Goal: Task Accomplishment & Management: Manage account settings

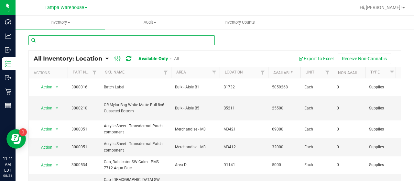
click at [120, 42] on input "text" at bounding box center [121, 40] width 186 height 10
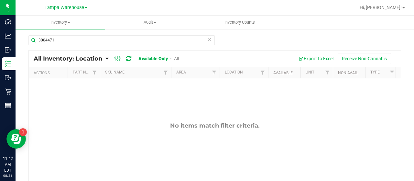
click at [175, 58] on link "All" at bounding box center [176, 58] width 5 height 5
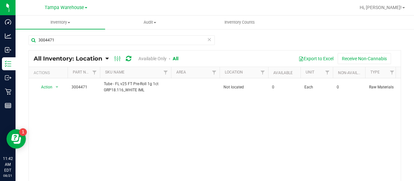
click at [153, 59] on link "Available Only" at bounding box center [153, 58] width 28 height 5
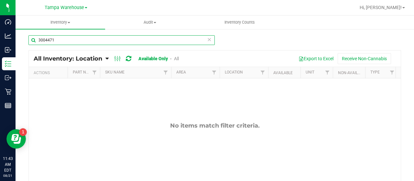
click at [62, 39] on input "3004471" at bounding box center [121, 40] width 186 height 10
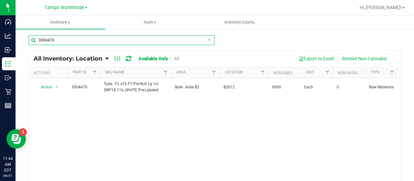
type input "3004470"
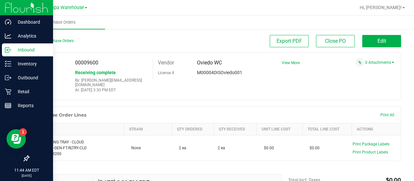
click at [26, 49] on p "Inbound" at bounding box center [30, 50] width 39 height 8
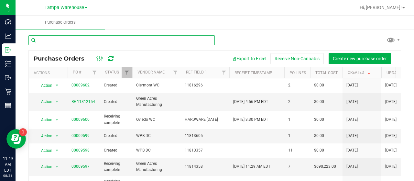
click at [91, 39] on input "text" at bounding box center [121, 40] width 186 height 10
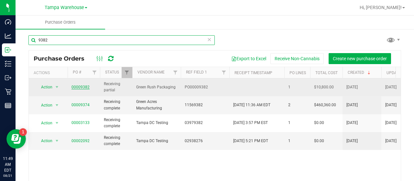
type input "9382"
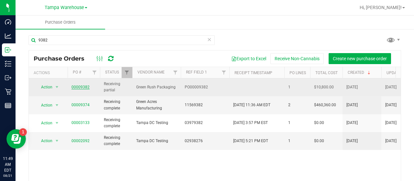
click at [80, 87] on link "00009382" at bounding box center [81, 87] width 18 height 5
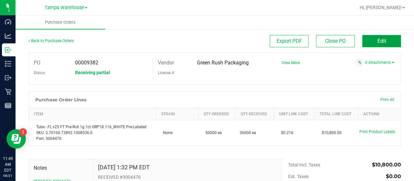
click at [365, 39] on button "Edit" at bounding box center [382, 41] width 39 height 12
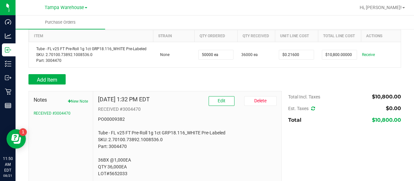
scroll to position [85, 0]
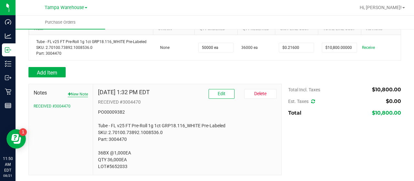
click at [77, 93] on button "New Note" at bounding box center [78, 94] width 20 height 6
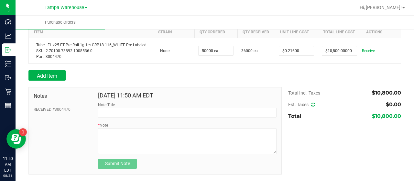
scroll to position [82, 0]
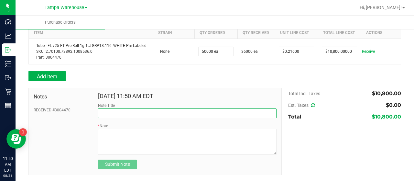
click at [142, 112] on input "Note Title" at bounding box center [187, 113] width 179 height 10
type input "r"
type input "RECEIVED #3004470"
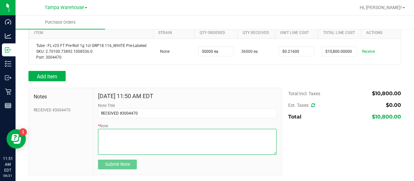
click at [183, 133] on textarea "* Note" at bounding box center [187, 142] width 179 height 26
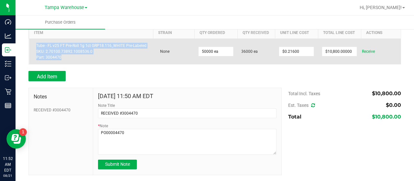
drag, startPoint x: 36, startPoint y: 45, endPoint x: 65, endPoint y: 61, distance: 33.3
click at [65, 61] on td "Tube - FL v25 FT Pre-Roll 1g 1ct GRP18.116_WHITE Pre-Labeled SKU: 2.70100.73892…" at bounding box center [91, 52] width 124 height 26
copy div "Tube - FL v25 FT Pre-Roll 1g 1ct GRP18.116_WHITE Pre-Labeled SKU: 2.70100.73892…"
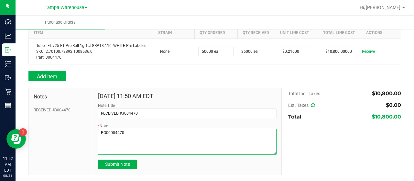
click at [131, 131] on textarea "* Note" at bounding box center [187, 142] width 179 height 26
paste textarea "Tube - FL v25 FT Pre-Roll 1g 1ct GRP18.116_WHITE Pre-Labeled SKU: 2.70100.73892…"
type textarea "PO00004470 Tube - FL v25 FT Pre-Roll 1g 1ct GRP18.116_WHITE Pre-Labeled SKU: 2.…"
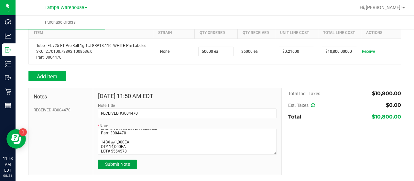
click at [124, 164] on span "Submit Note" at bounding box center [117, 164] width 25 height 5
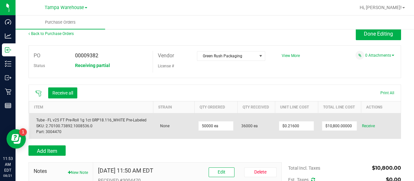
scroll to position [0, 0]
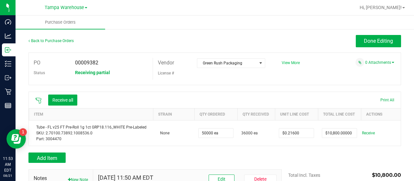
click at [288, 63] on span "View More" at bounding box center [291, 63] width 18 height 5
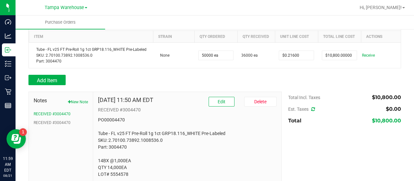
scroll to position [185, 0]
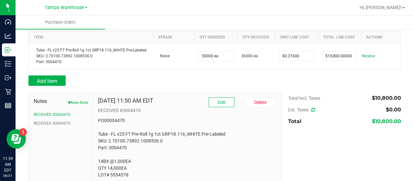
click at [153, 140] on p "PO00004470 Tube - FL v25 FT Pre-Roll 1g 1ct GRP18.116_WHITE Pre-Labeled SKU: 2.…" at bounding box center [187, 147] width 179 height 61
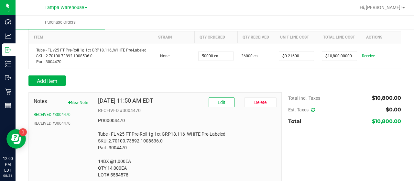
drag, startPoint x: 153, startPoint y: 140, endPoint x: 282, endPoint y: 75, distance: 143.9
click at [282, 75] on div "Add Item" at bounding box center [214, 80] width 373 height 10
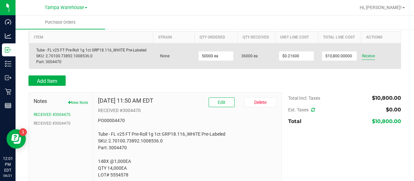
click at [365, 54] on span "Receive" at bounding box center [368, 56] width 13 height 8
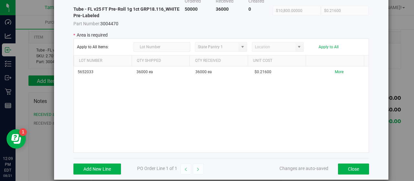
scroll to position [56, 0]
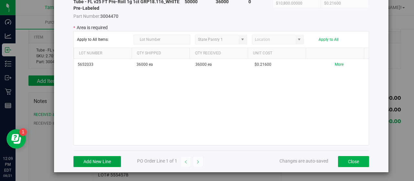
click at [96, 160] on button "Add New Line" at bounding box center [97, 161] width 48 height 11
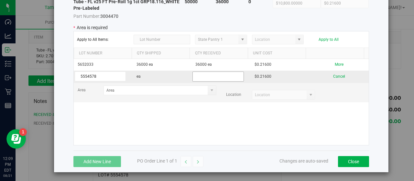
type input "5554578"
click at [216, 77] on input "text" at bounding box center [218, 77] width 51 height 10
type input "14000"
click at [190, 111] on kendo-grid-list "5652033 36000 ea 36000 ea $0.21600 More 5554578 ea 14000 $0.21600 Cancel Area L…" at bounding box center [221, 102] width 295 height 86
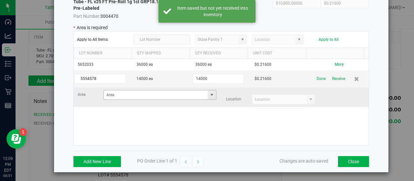
click at [209, 94] on span at bounding box center [211, 94] width 5 height 5
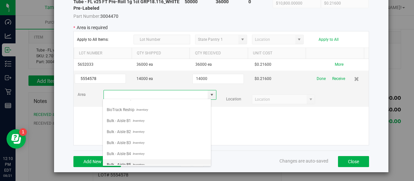
scroll to position [32, 0]
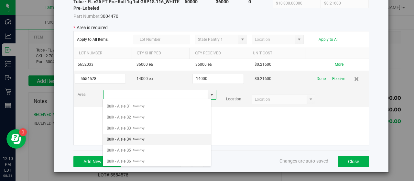
click at [152, 139] on li "Bulk - Aisle B4 Inventory" at bounding box center [157, 139] width 108 height 11
type input "Bulk - Aisle B4"
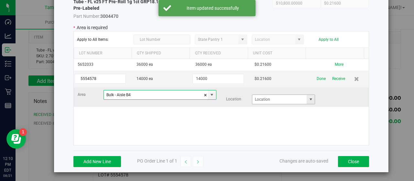
click at [308, 98] on span at bounding box center [310, 99] width 5 height 5
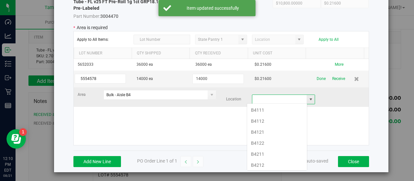
scroll to position [9, 61]
click at [273, 140] on li "B4122" at bounding box center [277, 143] width 60 height 11
type input "B4122"
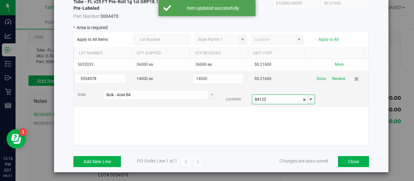
click at [247, 117] on div "5652033 36000 ea 36000 ea $0.21600 More 5554578 14000 ea 14000 $0.21600 Done Re…" at bounding box center [221, 102] width 295 height 86
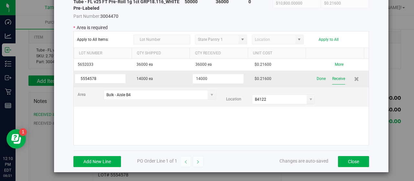
click at [332, 79] on button "Receive" at bounding box center [338, 78] width 13 height 11
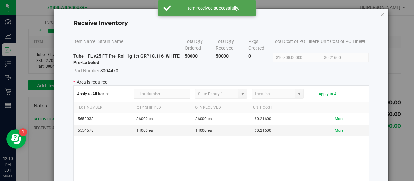
scroll to position [0, 0]
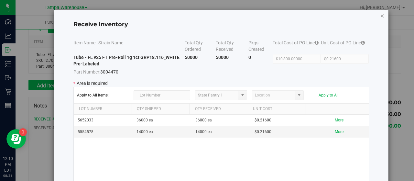
click at [380, 15] on icon "Close modal" at bounding box center [382, 16] width 5 height 8
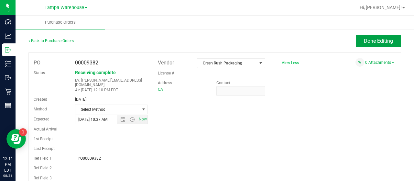
click at [357, 39] on button "Done Editing" at bounding box center [378, 41] width 45 height 12
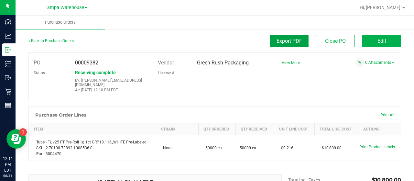
click at [285, 41] on span "Export PDF" at bounding box center [290, 41] width 26 height 6
click at [285, 42] on span "Export PDF" at bounding box center [290, 41] width 26 height 6
